Goal: Register for event/course

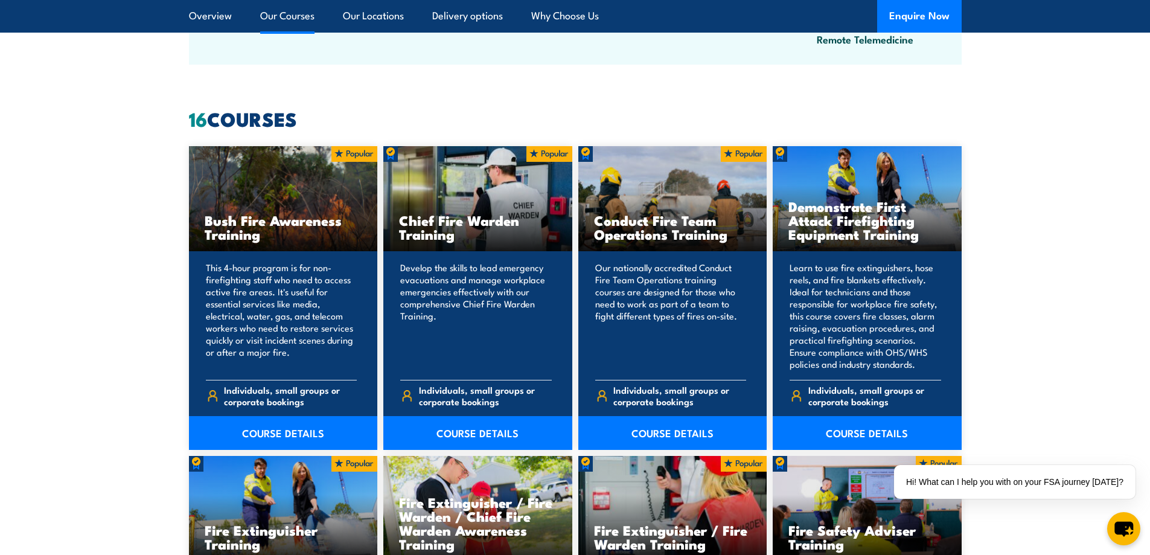
scroll to position [906, 0]
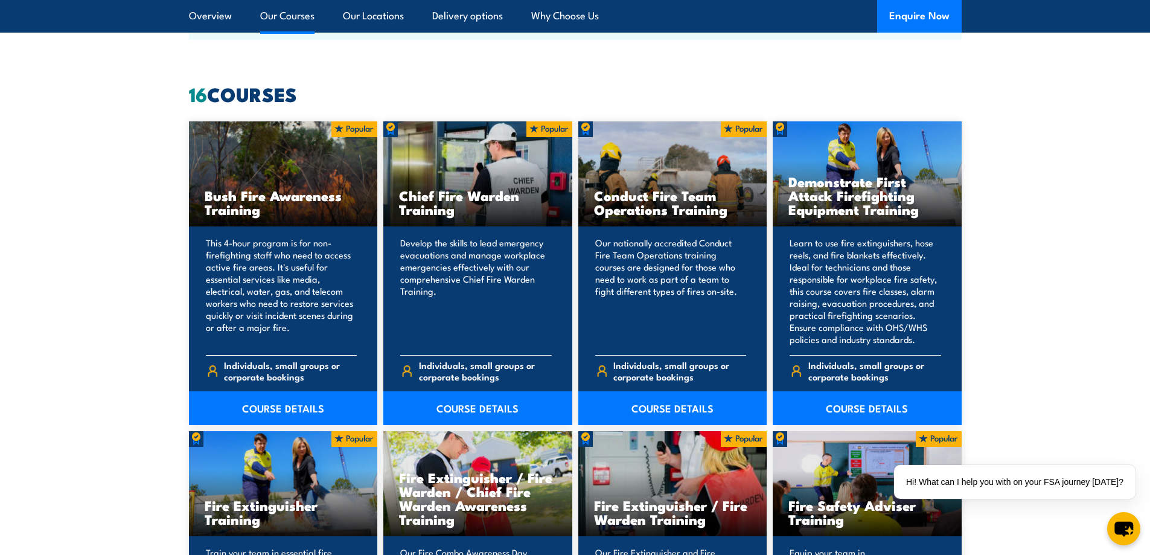
click at [322, 237] on p "This 4-hour program is for non-firefighting staff who need to access active fir…" at bounding box center [282, 291] width 152 height 109
click at [299, 408] on link "COURSE DETAILS" at bounding box center [283, 408] width 189 height 34
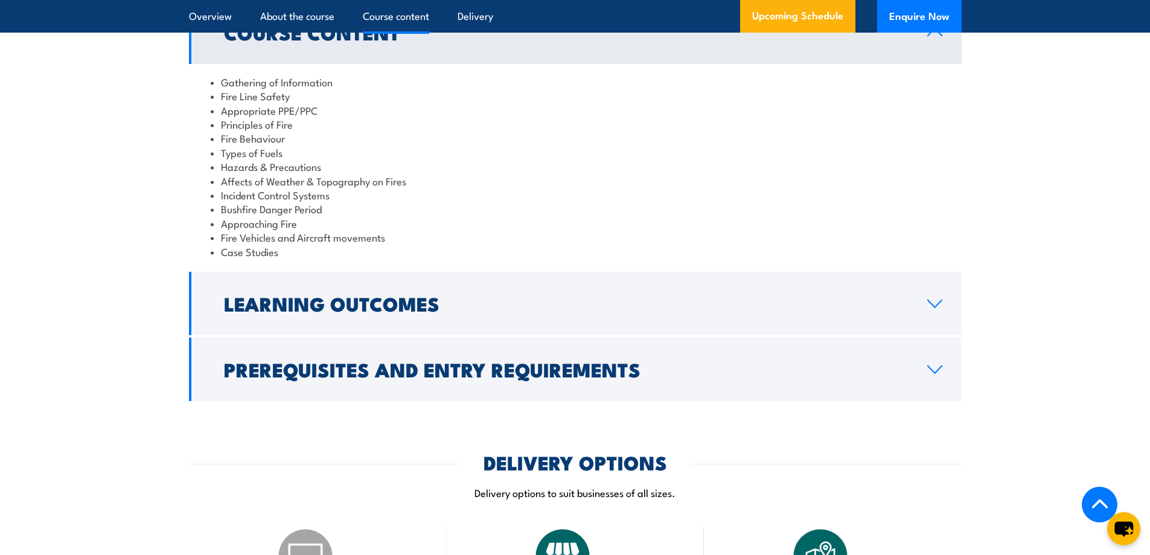
scroll to position [1026, 0]
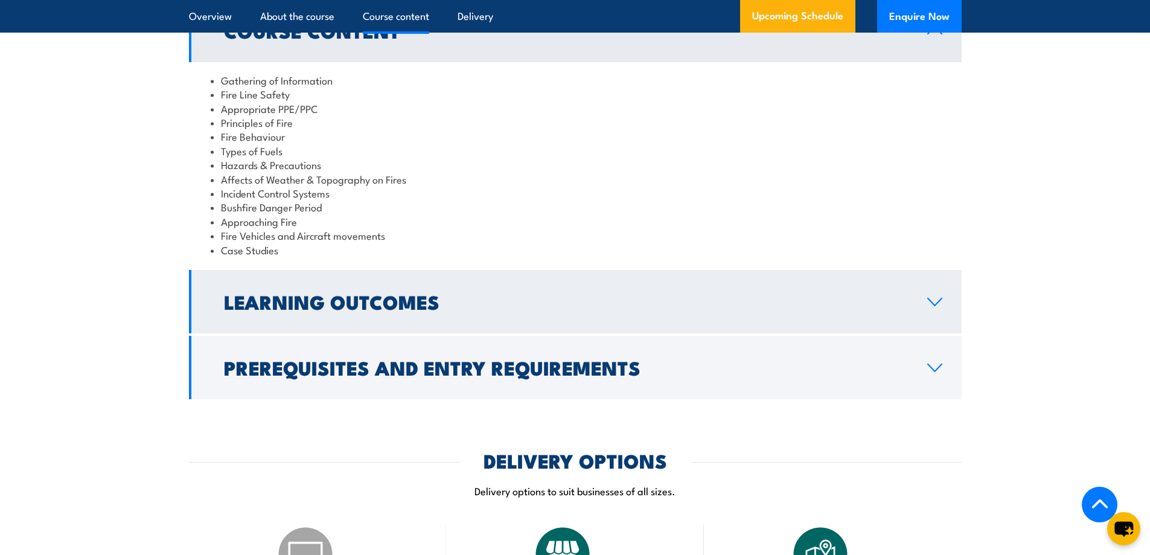
click at [871, 293] on h2 "Learning Outcomes" at bounding box center [566, 301] width 684 height 17
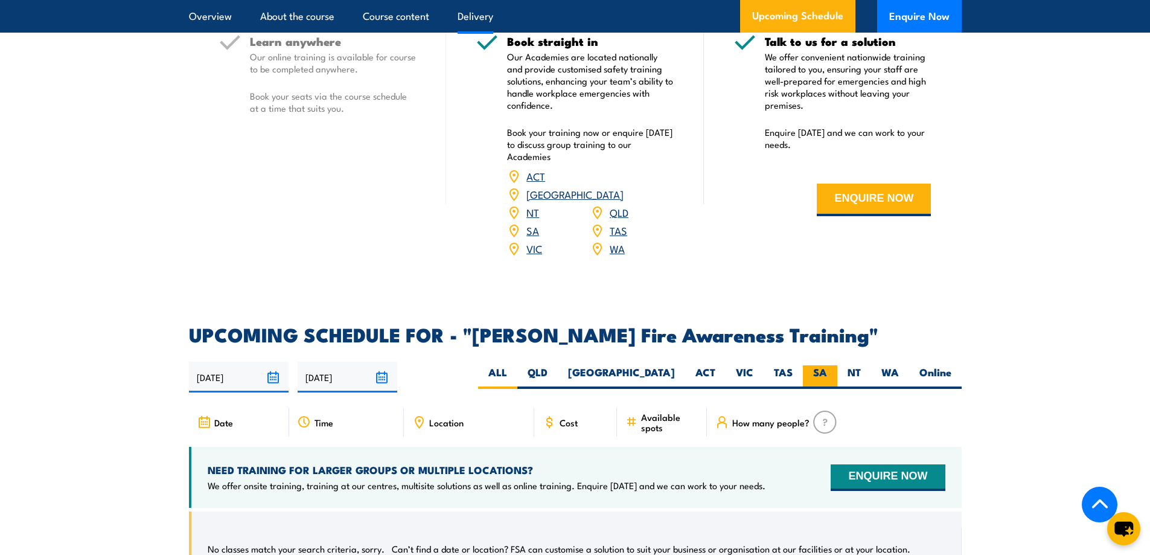
scroll to position [1509, 0]
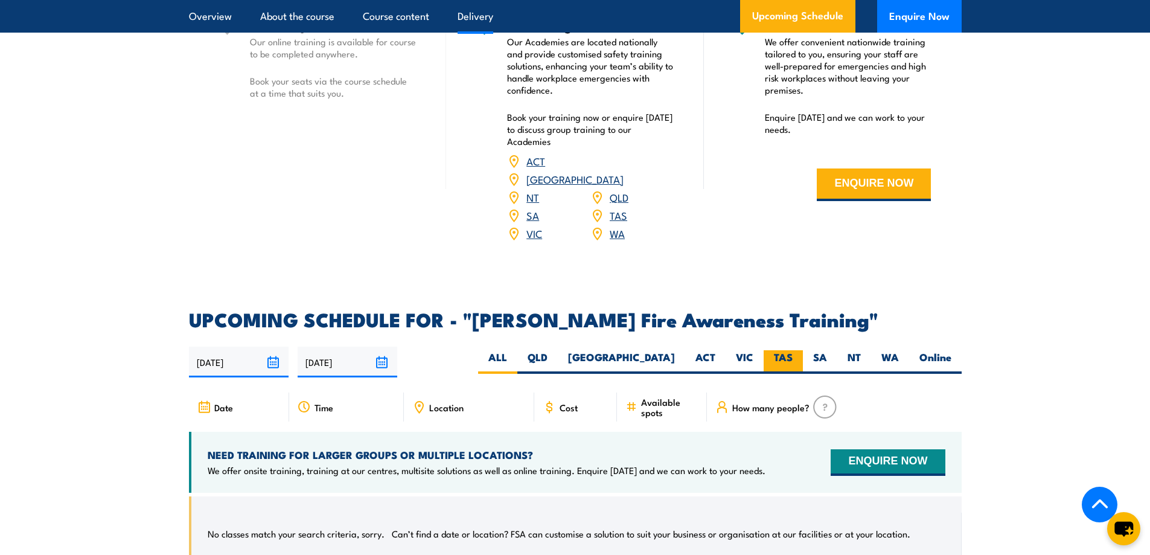
click at [778, 350] on label "TAS" at bounding box center [783, 362] width 39 height 24
click at [793, 350] on input "TAS" at bounding box center [797, 354] width 8 height 8
radio input "true"
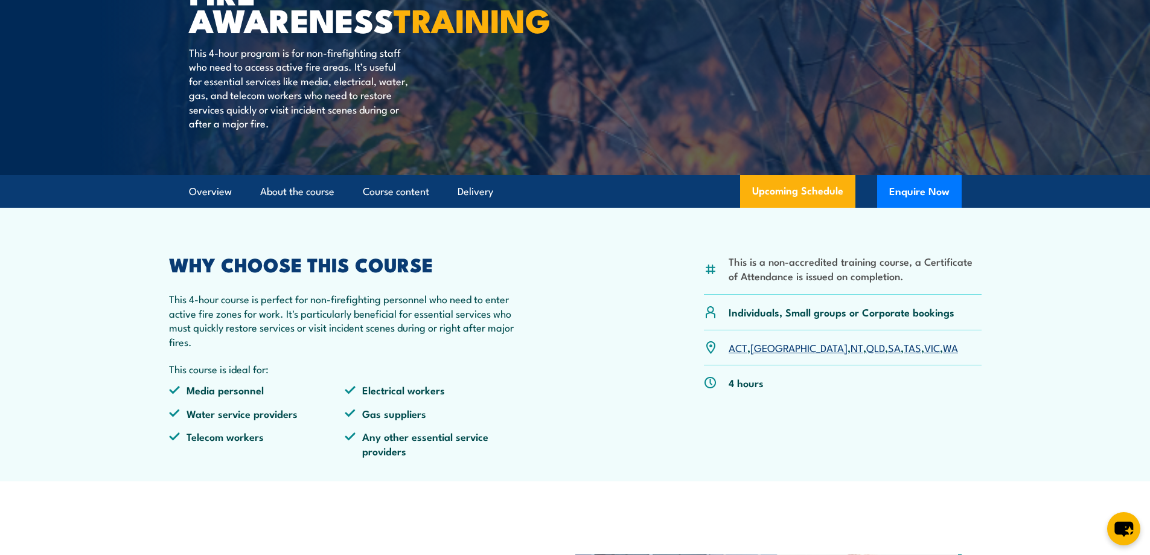
scroll to position [242, 0]
